Goal: Task Accomplishment & Management: Complete application form

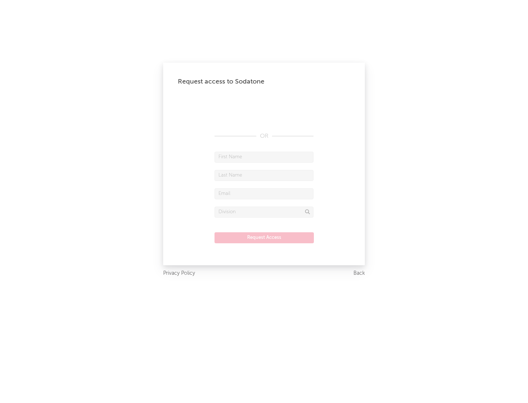
click at [264, 157] on input "text" at bounding box center [263, 157] width 99 height 11
type input "[PERSON_NAME]"
click at [264, 175] on input "text" at bounding box center [263, 175] width 99 height 11
type input "[PERSON_NAME]"
click at [264, 193] on input "text" at bounding box center [263, 193] width 99 height 11
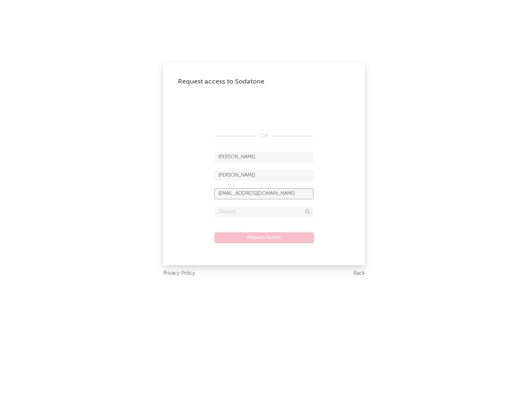
type input "[EMAIL_ADDRESS][DOMAIN_NAME]"
click at [264, 212] on input "text" at bounding box center [263, 212] width 99 height 11
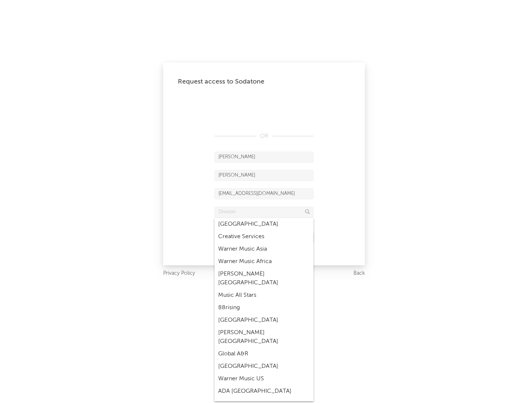
click at [264, 289] on div "Music All Stars" at bounding box center [263, 295] width 99 height 12
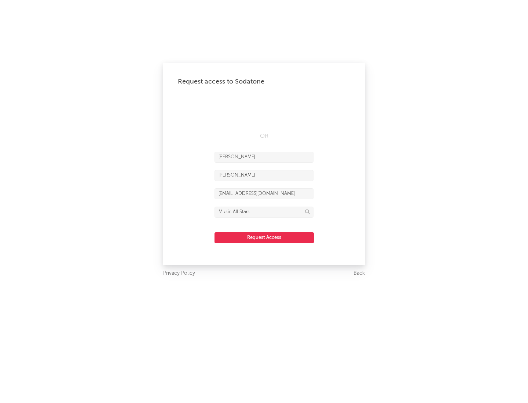
type input "Music All Stars"
click at [264, 237] on button "Request Access" at bounding box center [263, 237] width 99 height 11
